Goal: Task Accomplishment & Management: Manage account settings

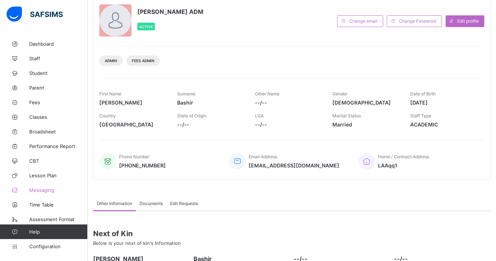
scroll to position [48, 0]
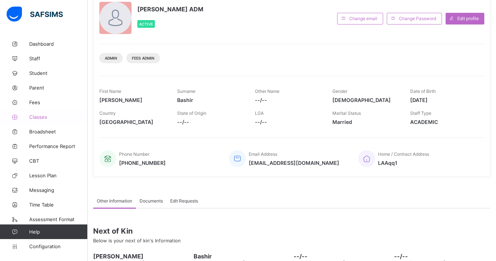
click at [47, 118] on span "Classes" at bounding box center [58, 117] width 58 height 6
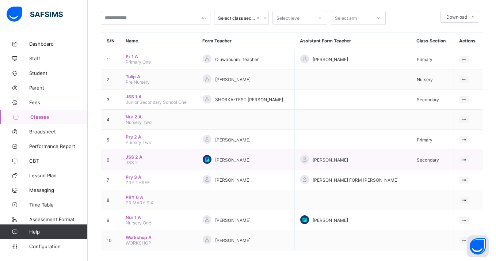
scroll to position [35, 0]
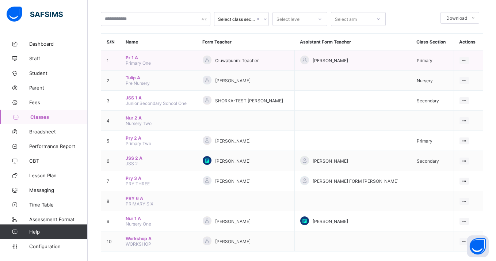
click at [132, 56] on span "Pr 1 A" at bounding box center [159, 57] width 66 height 5
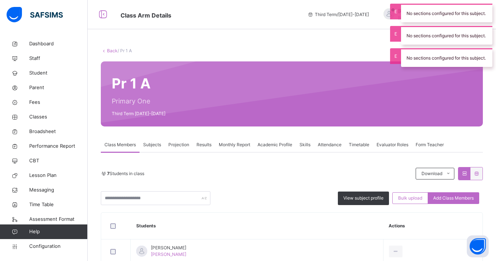
click at [155, 147] on span "Subjects" at bounding box center [152, 144] width 18 height 7
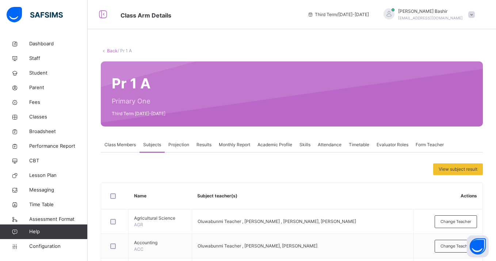
click at [204, 141] on span "Results" at bounding box center [204, 144] width 15 height 7
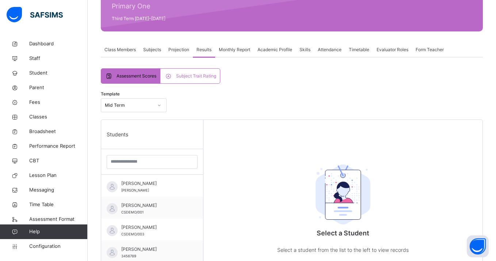
scroll to position [96, 0]
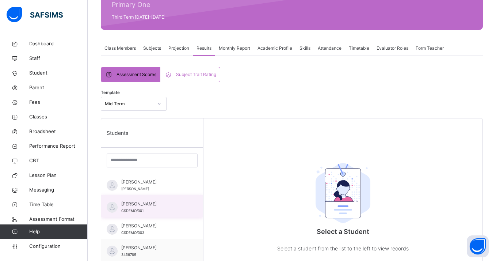
click at [192, 209] on div "[PERSON_NAME]/001" at bounding box center [152, 206] width 102 height 22
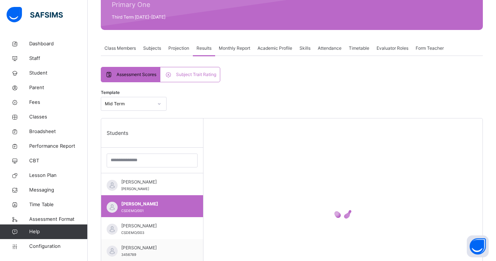
click at [210, 76] on span "Subject Trait Rating" at bounding box center [196, 74] width 40 height 7
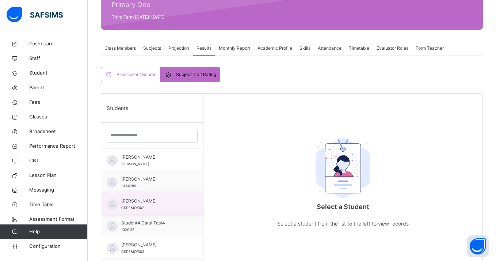
click at [147, 201] on span "[PERSON_NAME]" at bounding box center [153, 201] width 65 height 7
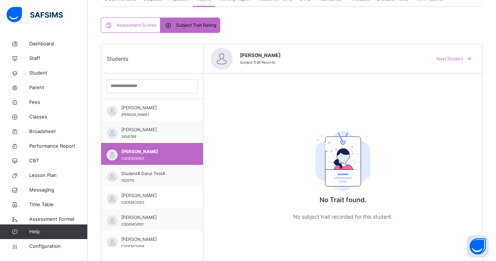
scroll to position [148, 0]
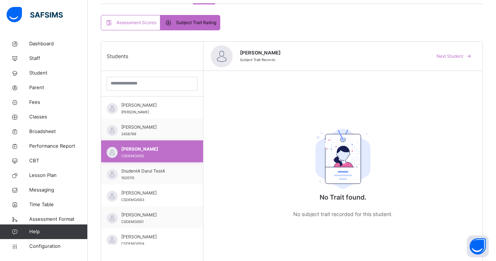
click at [157, 144] on div "[PERSON_NAME] CSDEMO/002" at bounding box center [152, 151] width 102 height 22
click at [157, 133] on div "[PERSON_NAME] 3456789" at bounding box center [153, 130] width 65 height 13
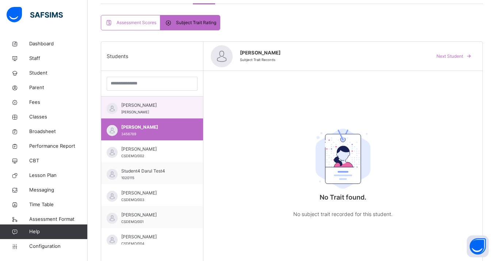
click at [150, 103] on span "[PERSON_NAME]" at bounding box center [153, 105] width 65 height 7
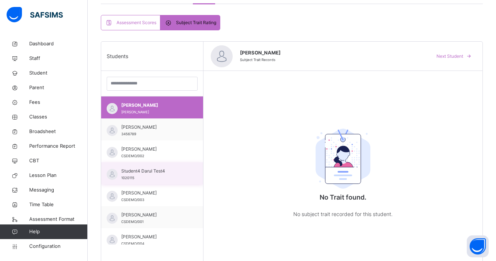
click at [160, 170] on span "Student4 Darul Test4" at bounding box center [153, 171] width 65 height 7
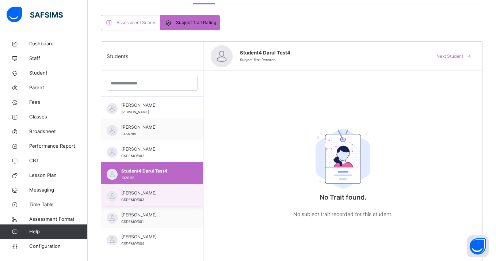
click at [168, 190] on span "[PERSON_NAME]" at bounding box center [153, 193] width 65 height 7
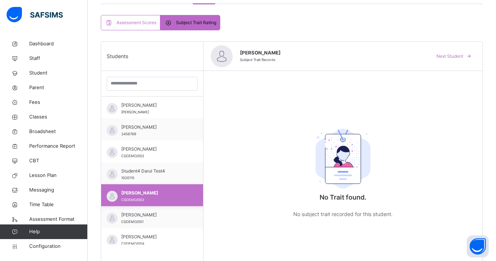
click at [168, 201] on div "[PERSON_NAME]/003" at bounding box center [153, 196] width 65 height 13
click at [168, 206] on div "[PERSON_NAME]/003" at bounding box center [152, 195] width 102 height 22
click at [168, 211] on div "[PERSON_NAME]/001" at bounding box center [152, 217] width 102 height 22
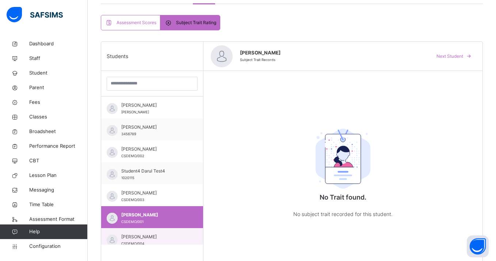
click at [172, 233] on div "[PERSON_NAME] CSDEMO/004" at bounding box center [152, 239] width 102 height 22
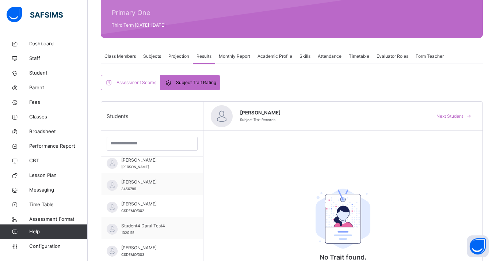
scroll to position [28, 0]
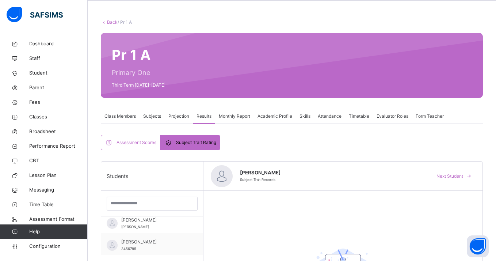
click at [150, 138] on div "Assessment Scores" at bounding box center [130, 142] width 59 height 15
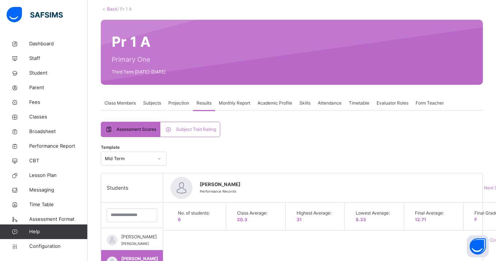
scroll to position [37, 0]
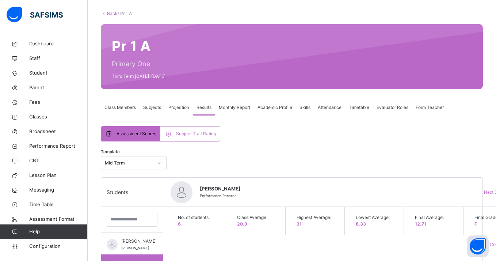
click at [195, 136] on span "Subject Trait Rating" at bounding box center [196, 133] width 40 height 7
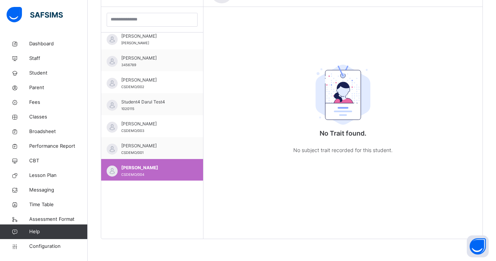
scroll to position [0, 0]
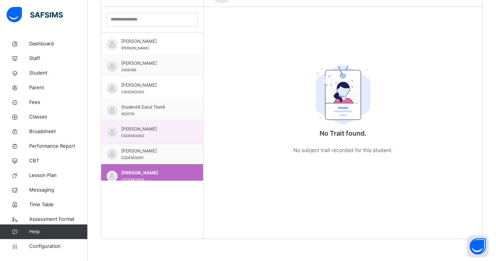
click at [172, 135] on div "[PERSON_NAME]/003" at bounding box center [153, 132] width 65 height 13
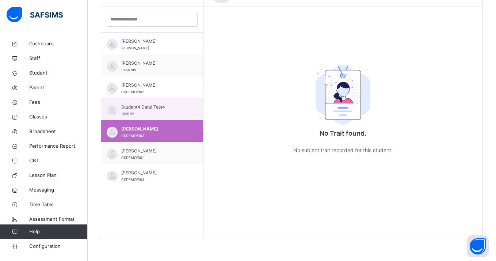
click at [167, 115] on div "Student4 Darul Test4 1020115" at bounding box center [153, 110] width 65 height 13
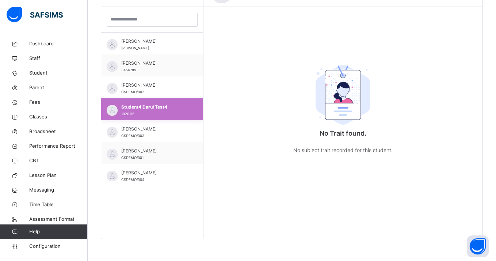
scroll to position [1, 0]
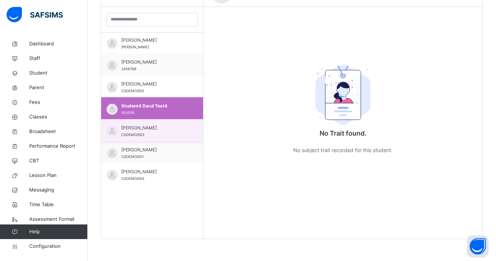
click at [152, 140] on div "[PERSON_NAME]/003" at bounding box center [152, 130] width 102 height 22
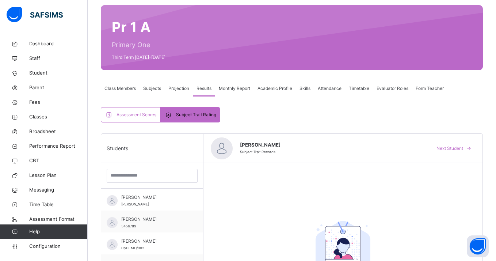
scroll to position [58, 0]
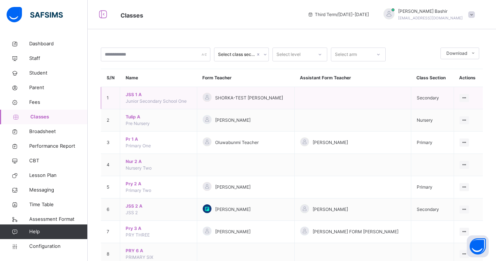
click at [129, 96] on span "JSS 1 A" at bounding box center [159, 94] width 66 height 7
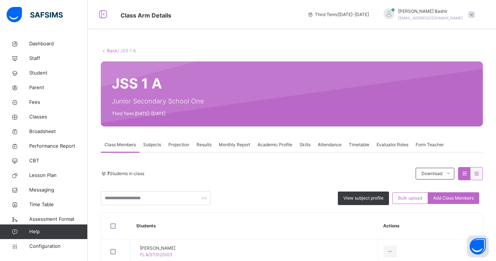
click at [202, 143] on span "Results" at bounding box center [204, 144] width 15 height 7
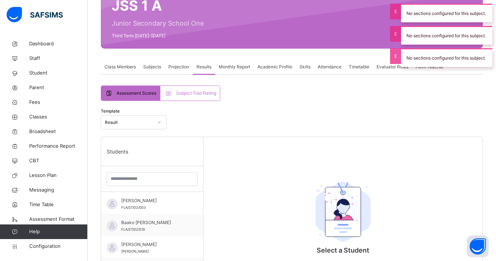
scroll to position [99, 0]
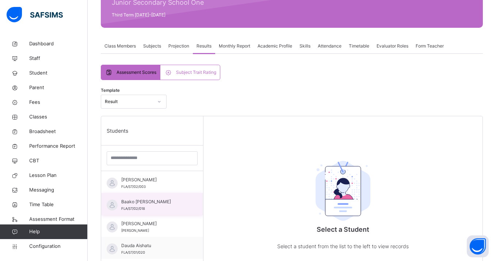
click at [168, 203] on span "Baako [PERSON_NAME]" at bounding box center [153, 201] width 65 height 7
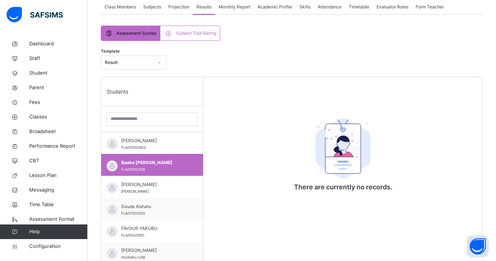
scroll to position [141, 0]
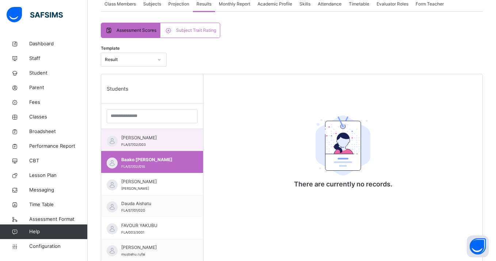
click at [179, 145] on div "[PERSON_NAME] FLA/ST/02/003" at bounding box center [153, 140] width 65 height 13
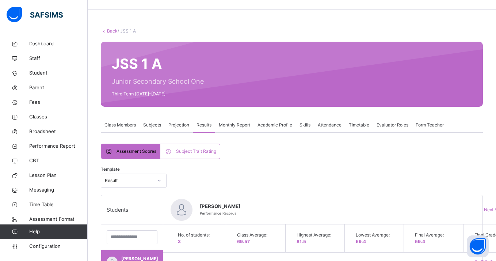
scroll to position [0, 0]
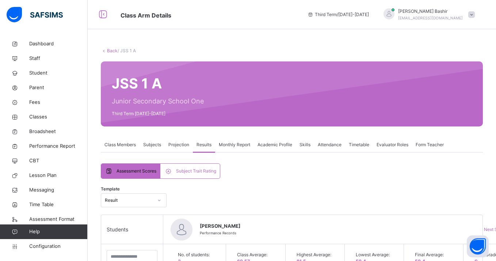
click at [210, 173] on span "Subject Trait Rating" at bounding box center [196, 171] width 40 height 7
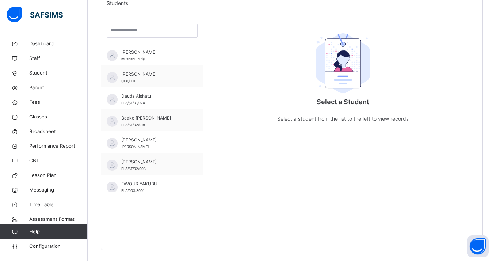
scroll to position [212, 0]
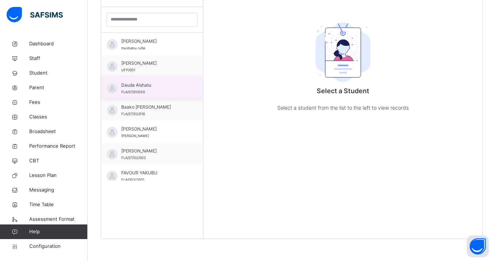
click at [170, 88] on div "Dauda Aishatu FLA/ST/01/020" at bounding box center [153, 88] width 65 height 13
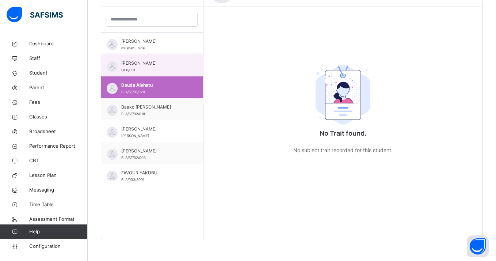
click at [148, 55] on div "[PERSON_NAME] UFP/001" at bounding box center [152, 65] width 102 height 22
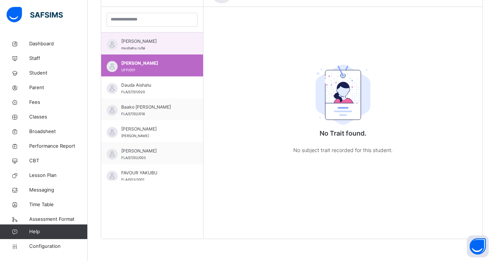
click at [148, 49] on div "[PERSON_NAME] musbahu.rufai" at bounding box center [153, 44] width 65 height 13
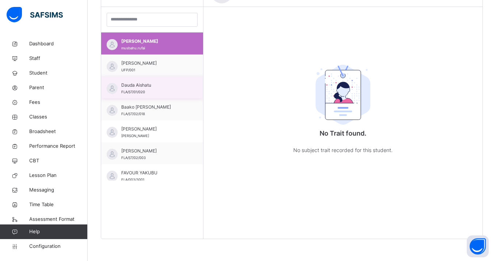
click at [152, 96] on div "Dauda Aishatu FLA/ST/01/020" at bounding box center [152, 87] width 102 height 22
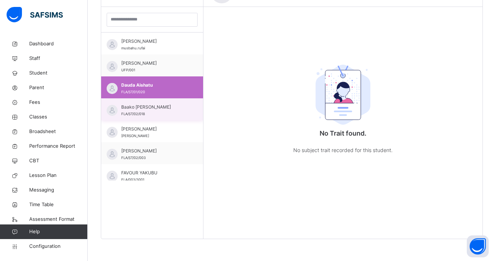
click at [151, 110] on div "[GEOGRAPHIC_DATA][PERSON_NAME]/ST/02/018" at bounding box center [153, 110] width 65 height 13
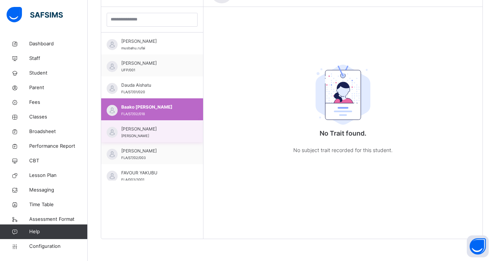
click at [149, 130] on span "[PERSON_NAME]" at bounding box center [153, 129] width 65 height 7
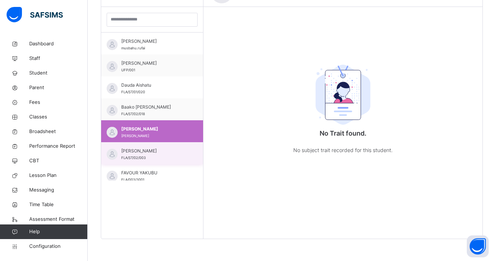
click at [152, 157] on div "[PERSON_NAME] FLA/ST/02/003" at bounding box center [153, 154] width 65 height 13
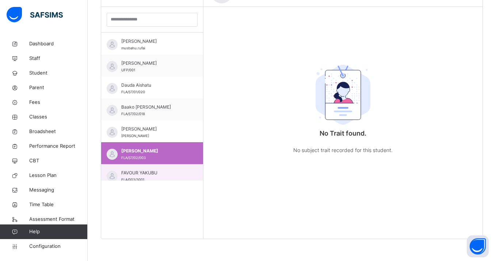
click at [150, 172] on span "FAVOUR YAKUBU" at bounding box center [153, 172] width 65 height 7
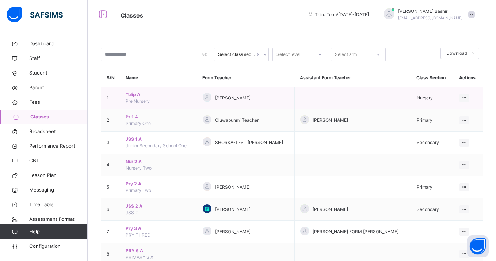
click at [137, 95] on span "Tulip A" at bounding box center [159, 94] width 66 height 7
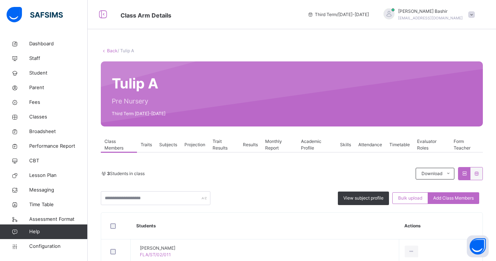
click at [142, 145] on span "Traits" at bounding box center [146, 144] width 11 height 7
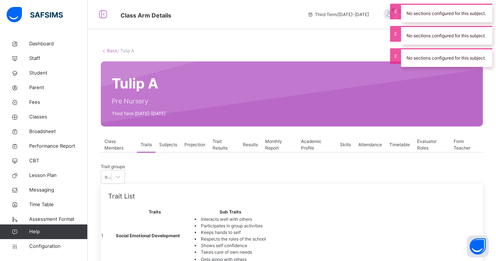
click at [201, 160] on div "Trait groups oakfield Trait List Traits Sub Traits 1 Social Emotional Developme…" at bounding box center [292, 225] width 382 height 146
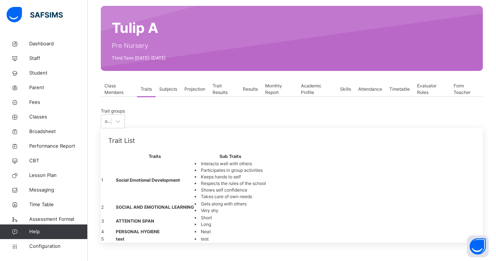
scroll to position [24, 0]
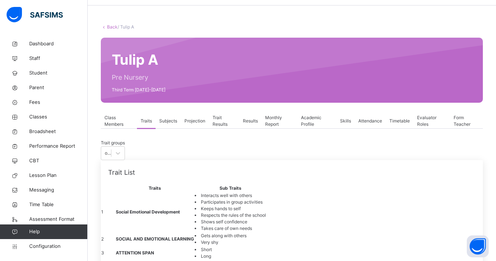
click at [168, 123] on span "Subjects" at bounding box center [168, 121] width 18 height 7
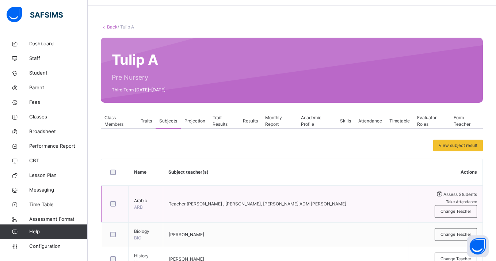
click at [443, 196] on span "Assess Students" at bounding box center [460, 193] width 34 height 5
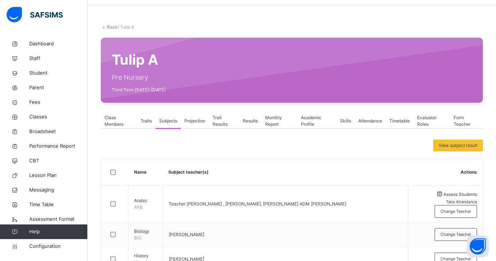
click at [214, 124] on span "Trait Results" at bounding box center [224, 120] width 23 height 13
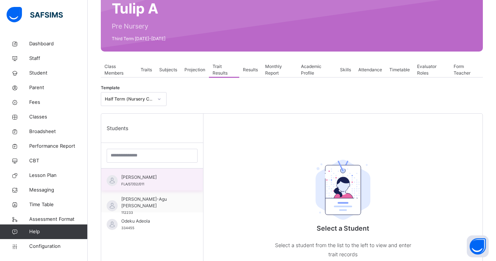
scroll to position [114, 0]
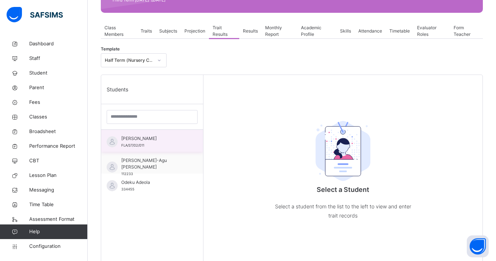
click at [154, 148] on div "[PERSON_NAME] Fynn FLA/ST/02/011" at bounding box center [153, 141] width 65 height 13
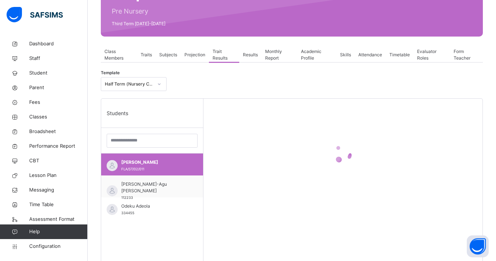
scroll to position [115, 0]
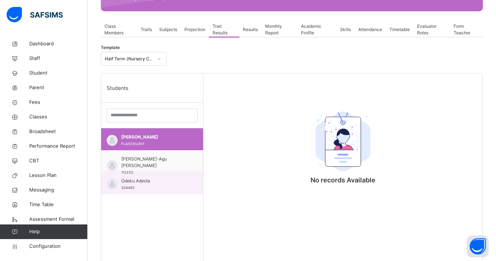
click at [184, 176] on div "Odeku Adeola 334455" at bounding box center [152, 183] width 102 height 22
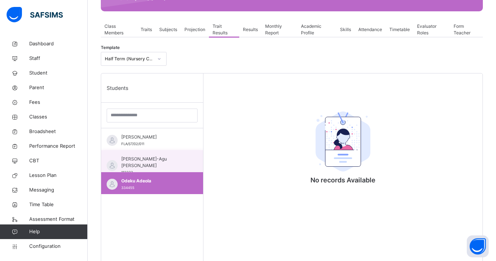
click at [185, 171] on div "[PERSON_NAME]-Agu [PERSON_NAME] 112233" at bounding box center [153, 166] width 65 height 20
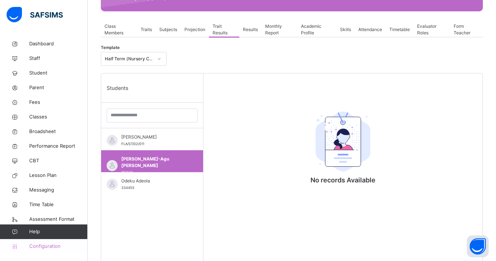
click at [49, 245] on span "Configuration" at bounding box center [58, 246] width 58 height 7
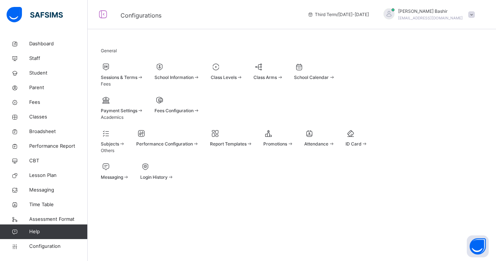
scroll to position [43, 0]
click at [183, 139] on div at bounding box center [167, 133] width 63 height 11
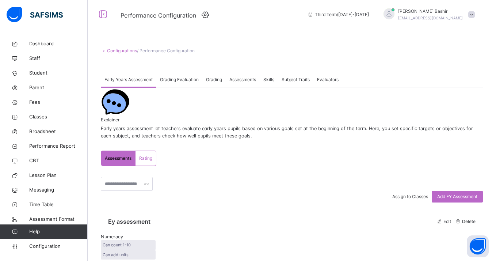
click at [290, 71] on span at bounding box center [292, 66] width 382 height 11
click at [291, 79] on span "Subject Traits" at bounding box center [296, 79] width 28 height 7
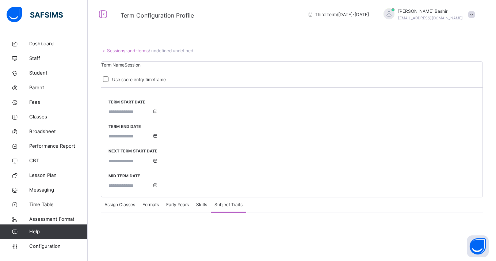
type input "**********"
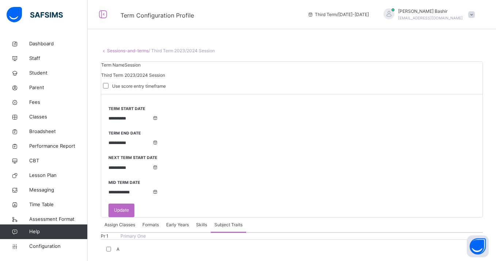
drag, startPoint x: 405, startPoint y: 155, endPoint x: 400, endPoint y: 145, distance: 11.4
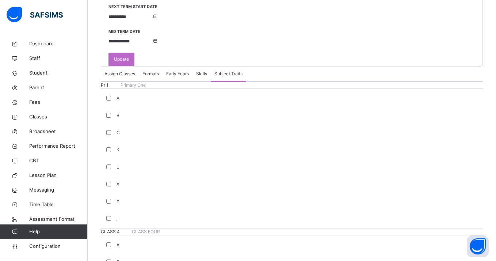
scroll to position [157, 0]
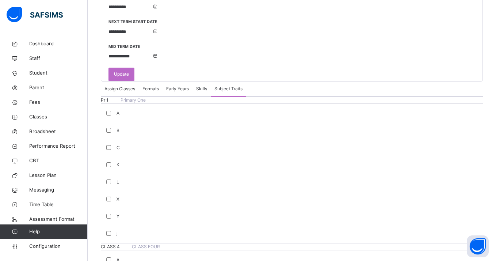
scroll to position [137, 0]
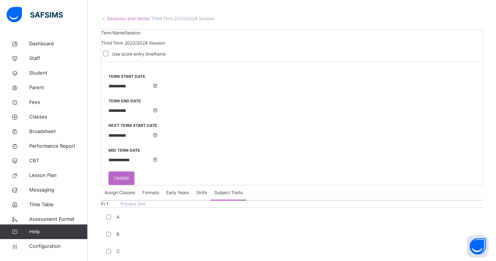
scroll to position [31, 0]
click at [124, 190] on span "Assign Classes" at bounding box center [119, 193] width 31 height 7
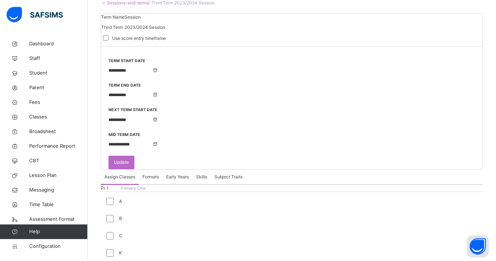
scroll to position [0, 0]
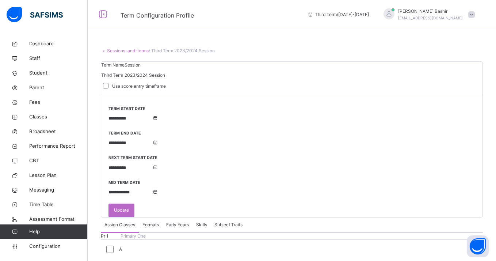
click at [154, 217] on div "Formats" at bounding box center [151, 224] width 24 height 15
click at [175, 221] on span "Early Years" at bounding box center [177, 224] width 23 height 7
click at [176, 221] on span "Early Years" at bounding box center [177, 224] width 23 height 7
click at [224, 221] on span "Subject Traits" at bounding box center [228, 224] width 28 height 7
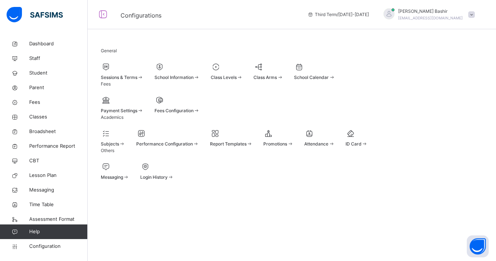
scroll to position [43, 0]
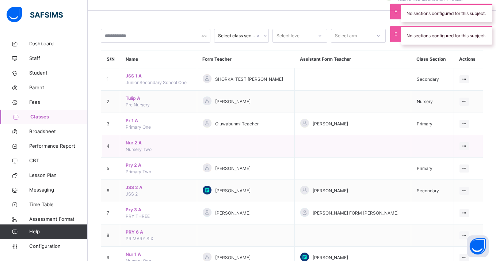
scroll to position [19, 0]
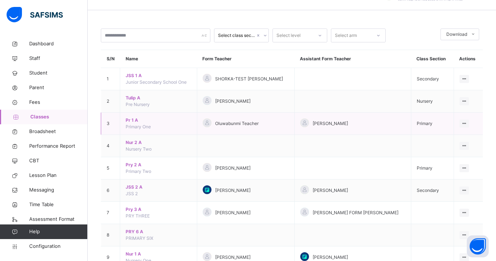
click at [134, 119] on span "Pr 1 A" at bounding box center [159, 120] width 66 height 7
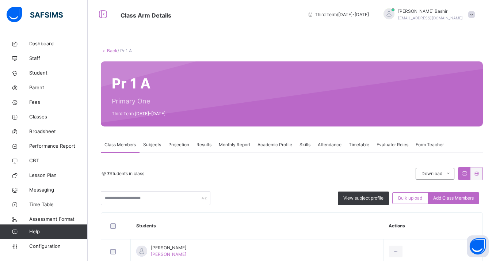
click at [200, 146] on span "Results" at bounding box center [204, 144] width 15 height 7
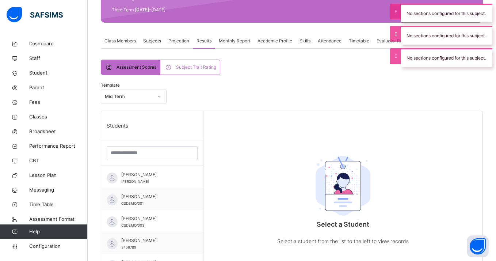
scroll to position [111, 0]
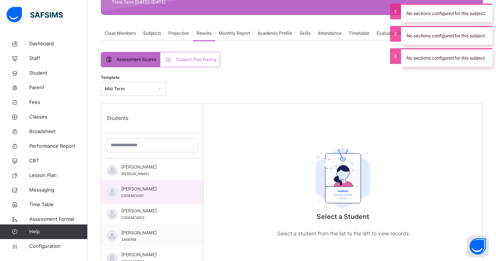
click at [177, 188] on span "[PERSON_NAME]" at bounding box center [153, 189] width 65 height 7
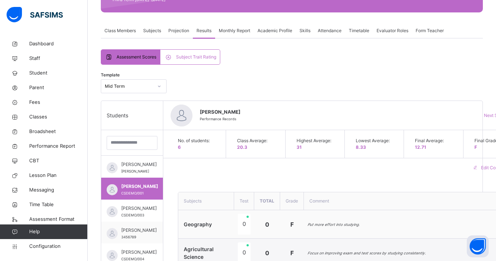
scroll to position [76, 0]
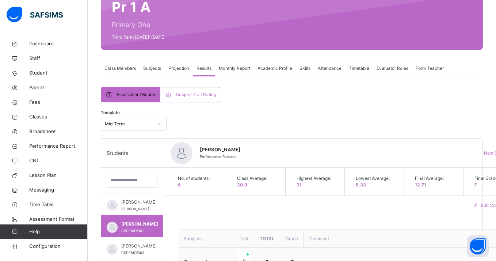
click at [193, 91] on span "Subject Trait Rating" at bounding box center [196, 94] width 40 height 7
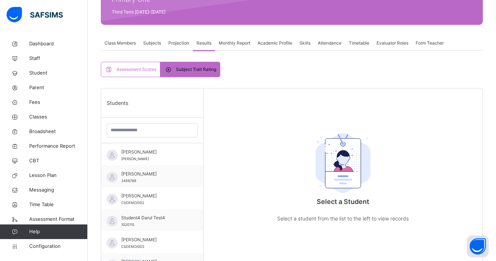
scroll to position [104, 0]
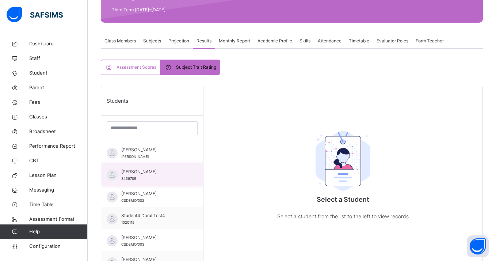
click at [168, 175] on span "[PERSON_NAME]" at bounding box center [153, 171] width 65 height 7
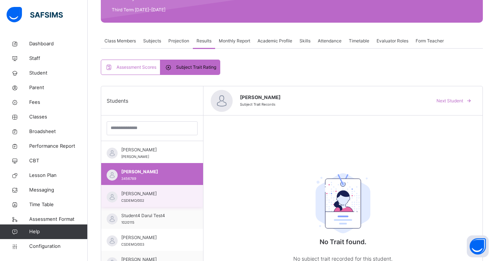
scroll to position [5, 0]
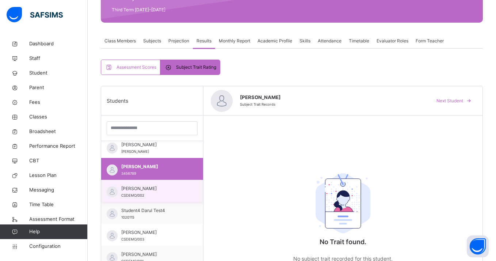
click at [164, 195] on div "[PERSON_NAME] CSDEMO/002" at bounding box center [153, 191] width 65 height 13
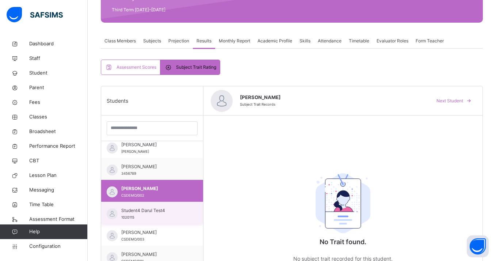
click at [165, 207] on span "Student4 Darul Test4" at bounding box center [153, 210] width 65 height 7
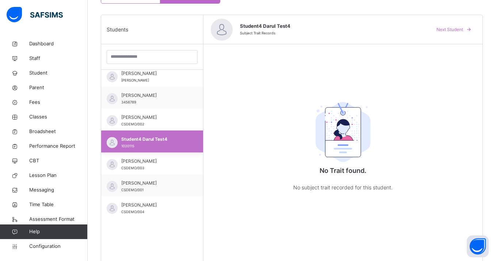
scroll to position [212, 0]
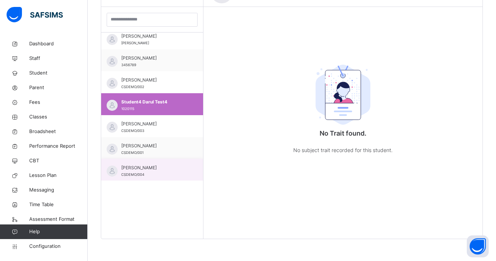
click at [164, 172] on div "[PERSON_NAME] CSDEMO/004" at bounding box center [153, 170] width 65 height 13
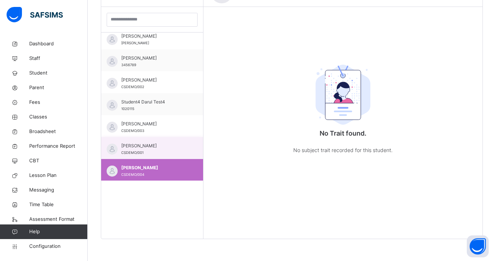
click at [171, 154] on div "[PERSON_NAME]/001" at bounding box center [153, 148] width 65 height 13
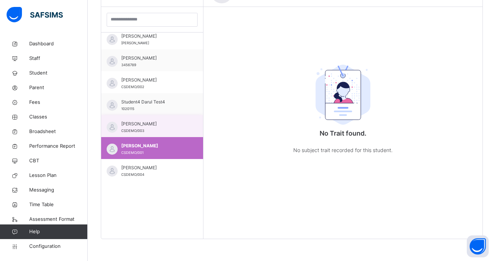
click at [176, 129] on div "[PERSON_NAME]/003" at bounding box center [153, 127] width 65 height 13
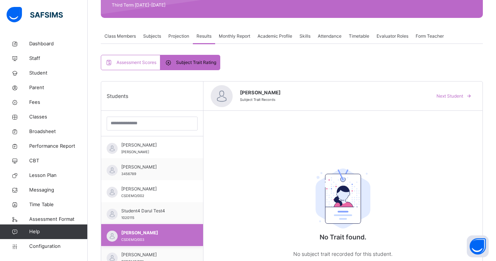
scroll to position [107, 0]
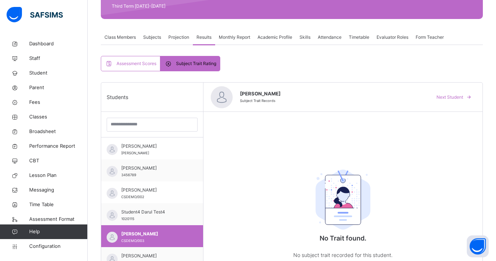
click at [153, 36] on span "Subjects" at bounding box center [152, 37] width 18 height 7
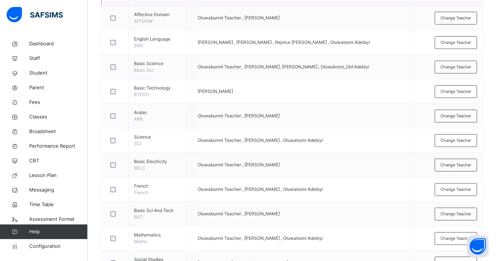
scroll to position [0, 0]
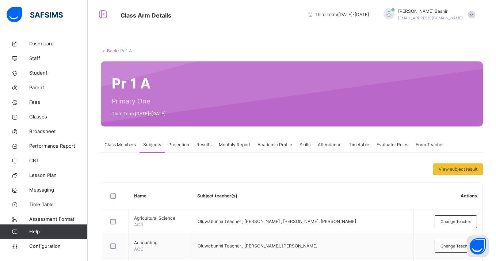
click at [215, 148] on div "Results" at bounding box center [204, 144] width 22 height 15
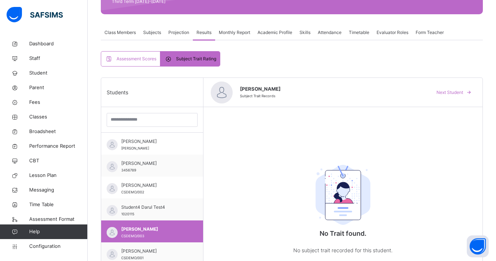
scroll to position [210, 0]
